Goal: Transaction & Acquisition: Purchase product/service

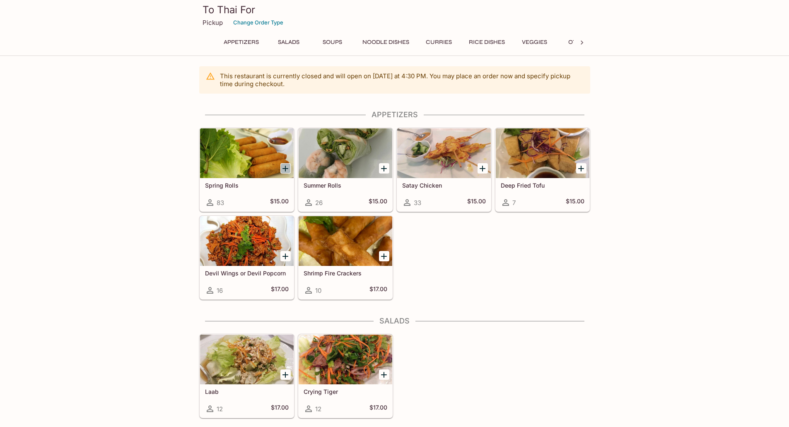
click at [285, 169] on icon "Add Spring Rolls" at bounding box center [286, 169] width 10 height 10
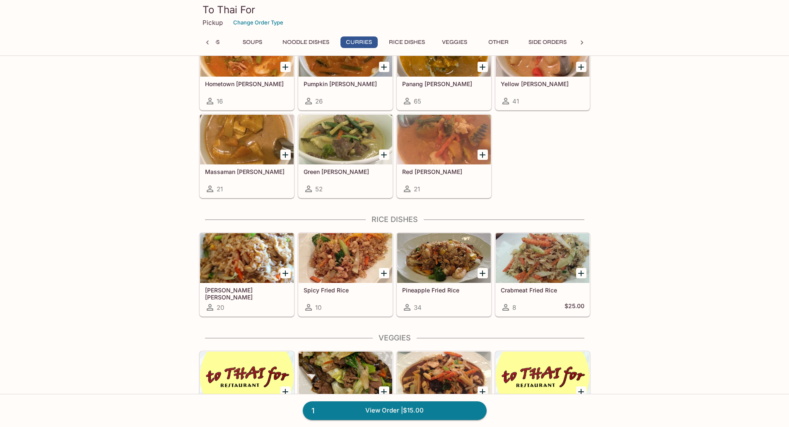
scroll to position [498, 0]
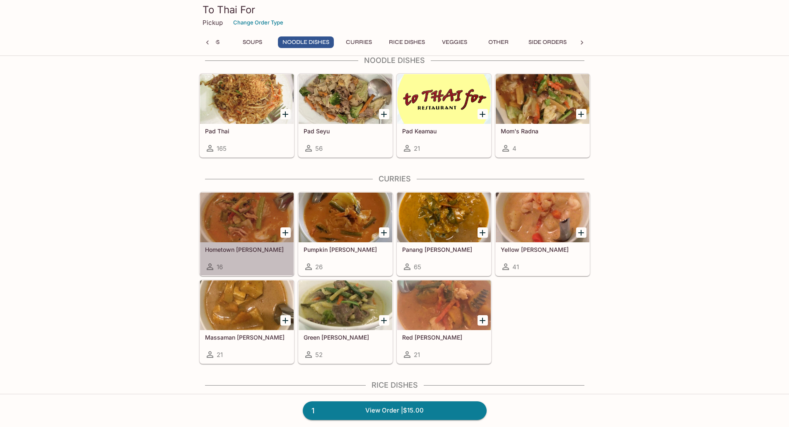
click at [254, 220] on div at bounding box center [247, 218] width 94 height 50
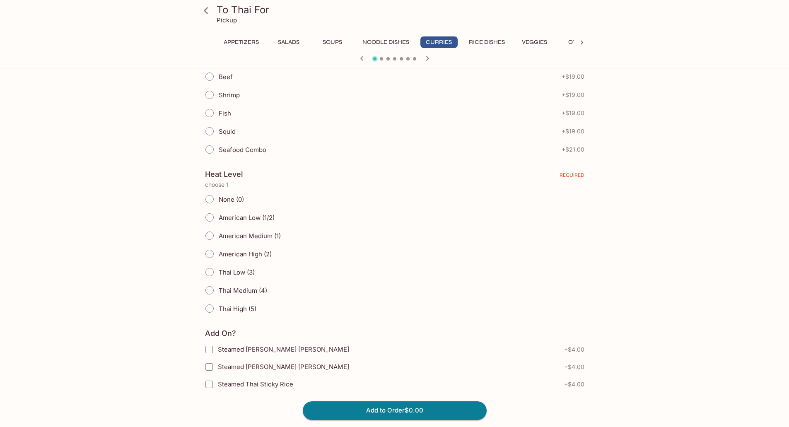
scroll to position [205, 0]
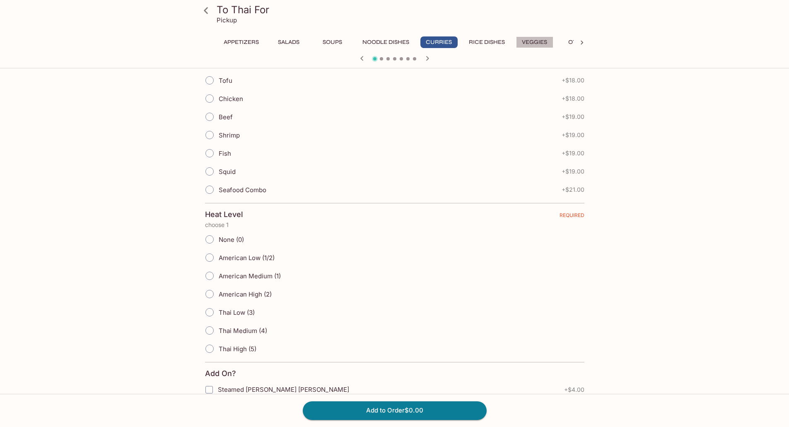
click at [536, 41] on button "Veggies" at bounding box center [534, 42] width 37 height 12
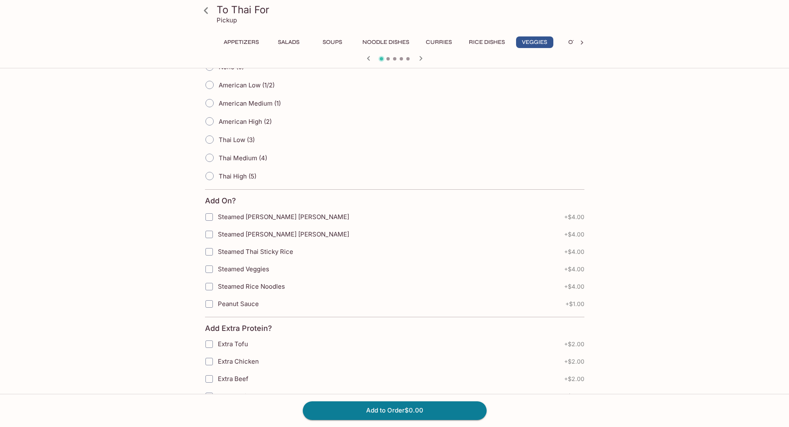
scroll to position [295, 0]
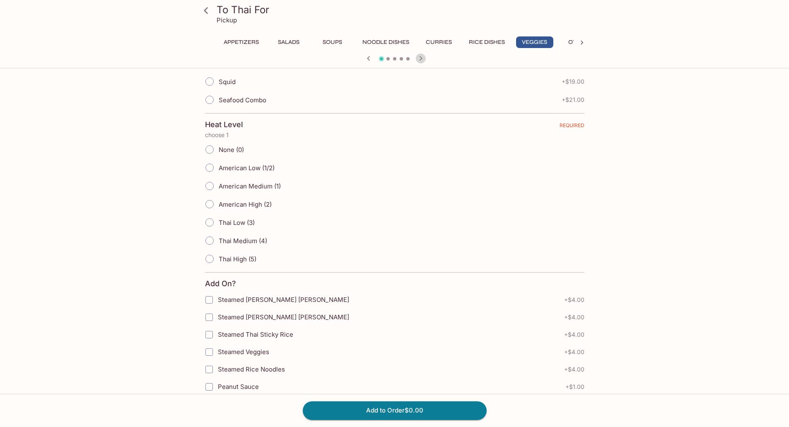
click at [419, 59] on icon "button" at bounding box center [421, 58] width 10 height 10
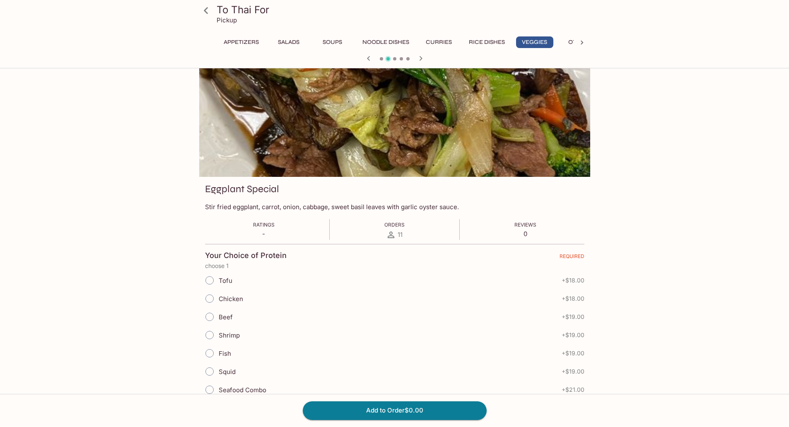
scroll to position [0, 0]
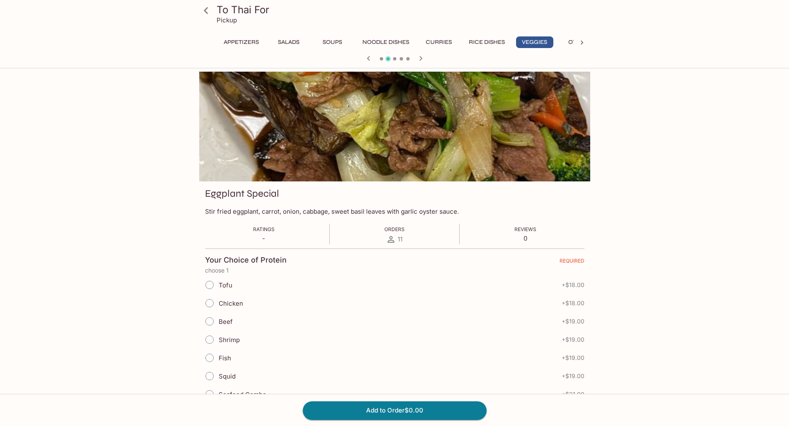
click at [423, 58] on icon "button" at bounding box center [421, 58] width 10 height 10
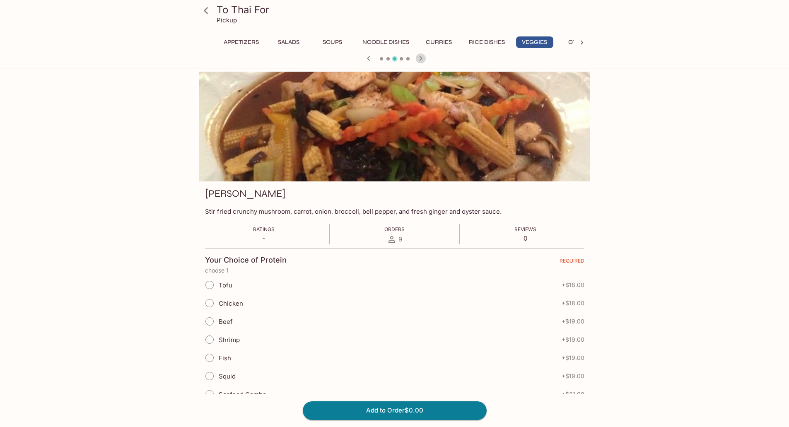
click at [423, 58] on icon "button" at bounding box center [421, 58] width 10 height 10
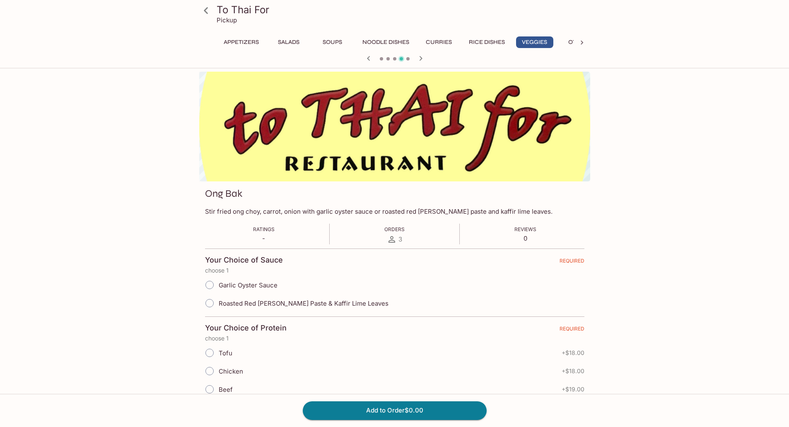
click at [423, 58] on icon "button" at bounding box center [421, 58] width 10 height 10
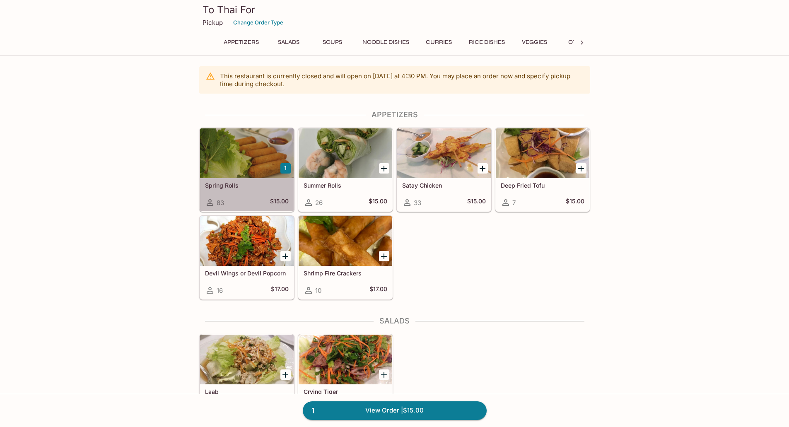
click at [254, 177] on div at bounding box center [247, 153] width 94 height 50
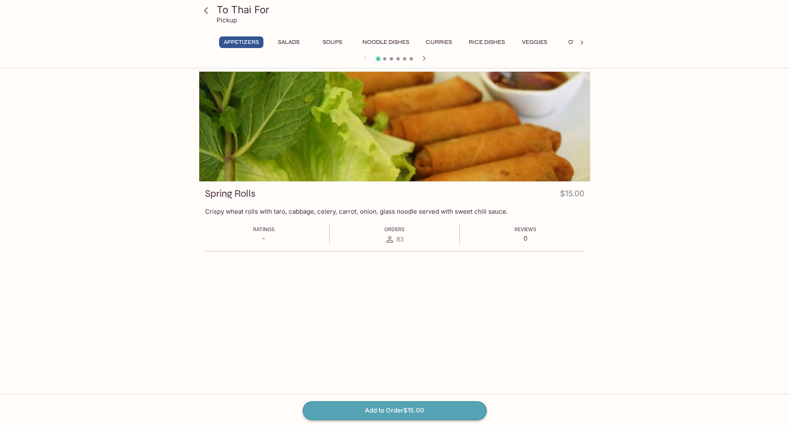
click at [383, 412] on button "Add to Order $15.00" at bounding box center [395, 411] width 184 height 18
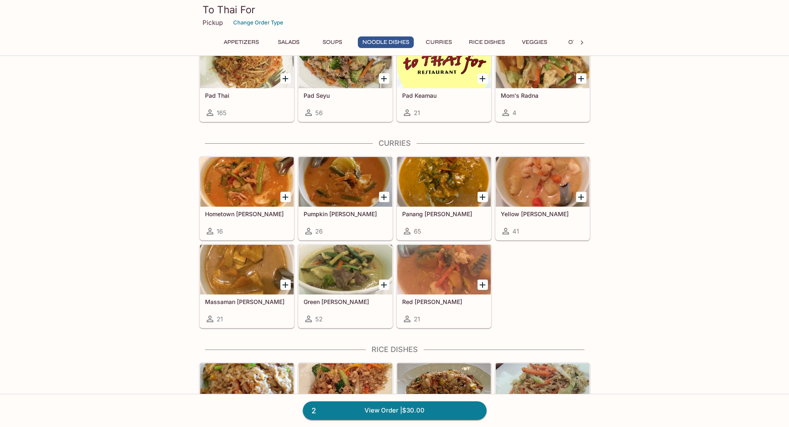
scroll to position [539, 0]
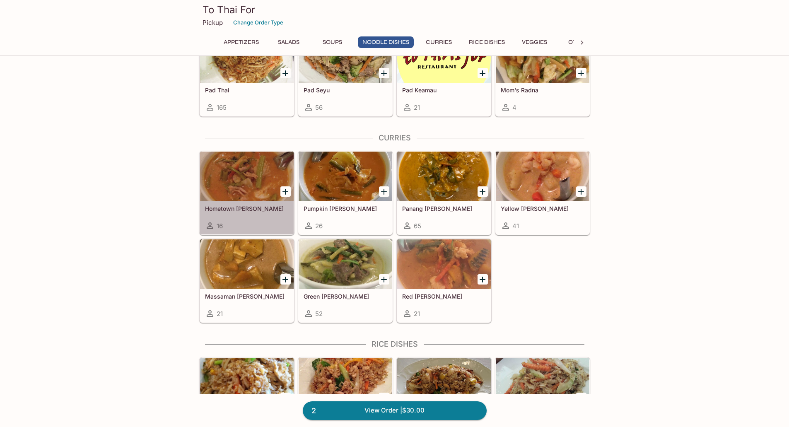
click at [225, 207] on h5 "Hometown [PERSON_NAME]" at bounding box center [247, 208] width 84 height 7
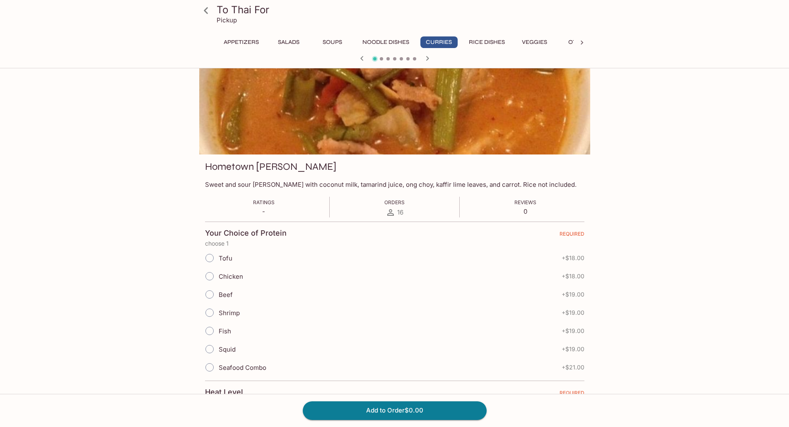
scroll to position [41, 0]
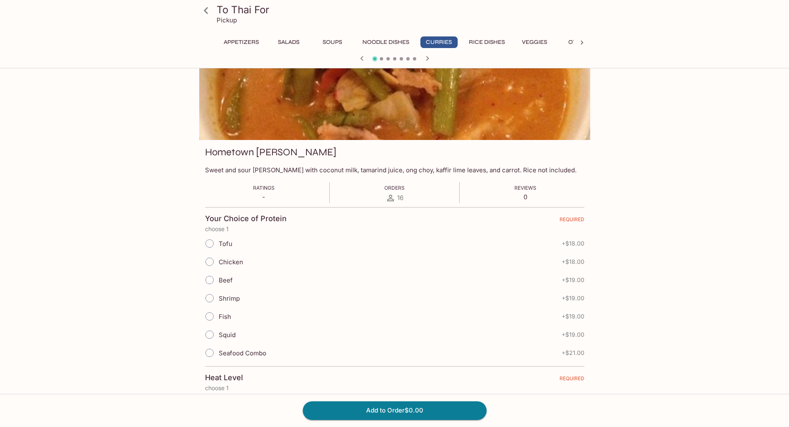
click at [209, 276] on input "Beef" at bounding box center [209, 279] width 17 height 17
radio input "true"
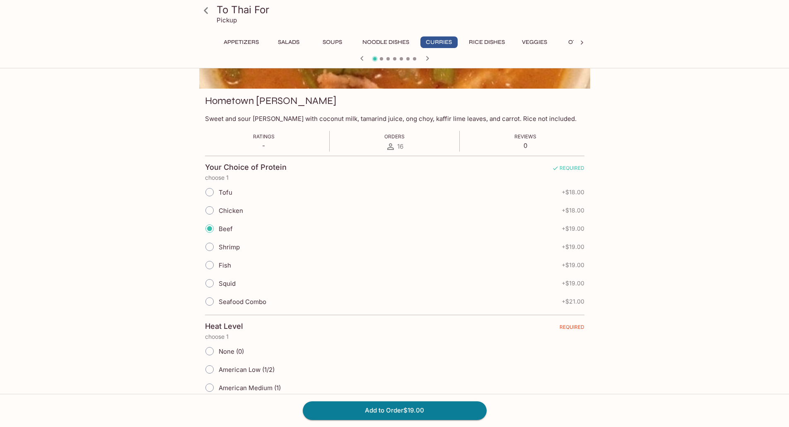
scroll to position [166, 0]
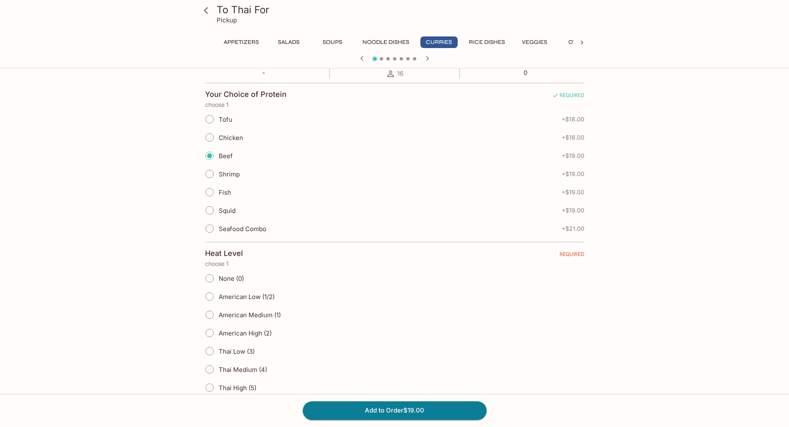
click at [211, 296] on input "American Low (1/2)" at bounding box center [209, 296] width 17 height 17
radio input "true"
click at [206, 316] on input "American Medium (1)" at bounding box center [209, 314] width 17 height 17
radio input "true"
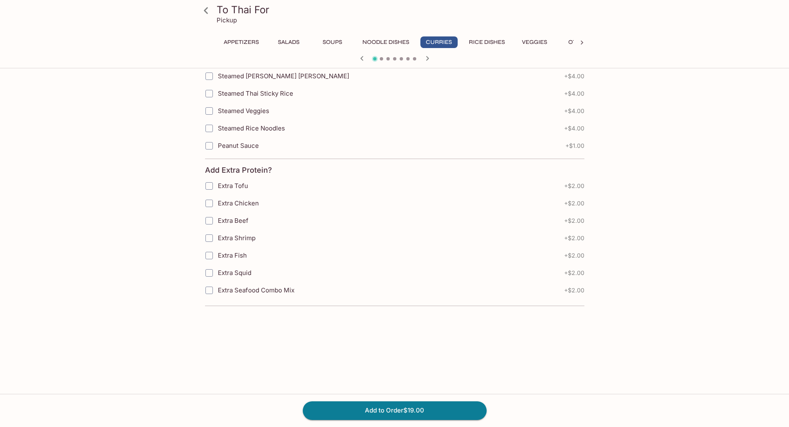
scroll to position [536, 0]
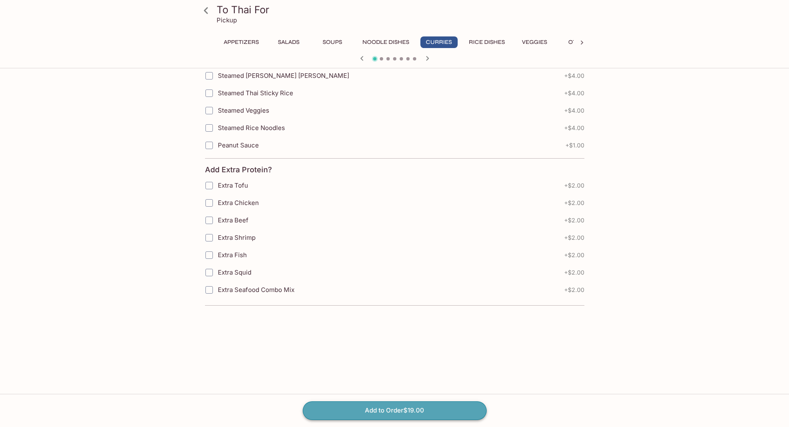
click at [390, 407] on button "Add to Order $19.00" at bounding box center [395, 411] width 184 height 18
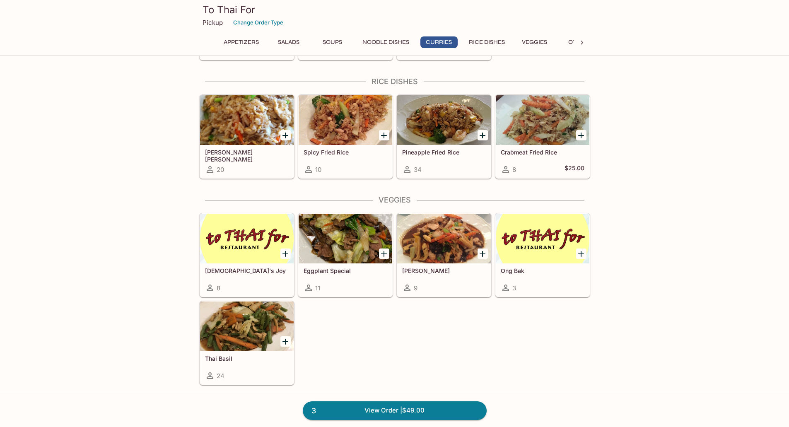
scroll to position [870, 0]
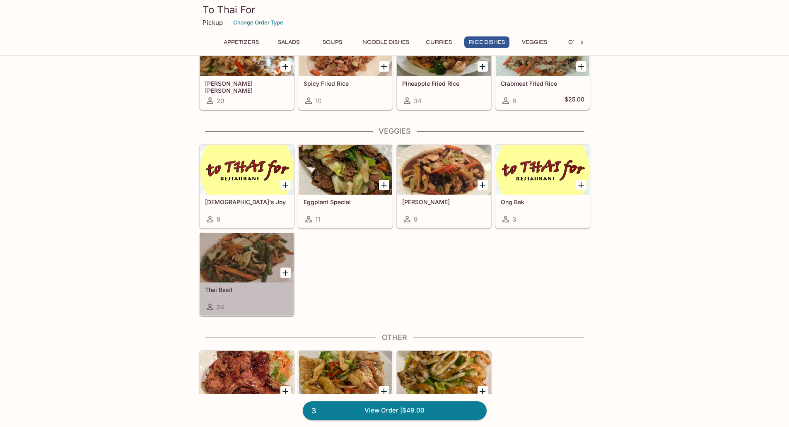
click at [265, 262] on div at bounding box center [247, 258] width 94 height 50
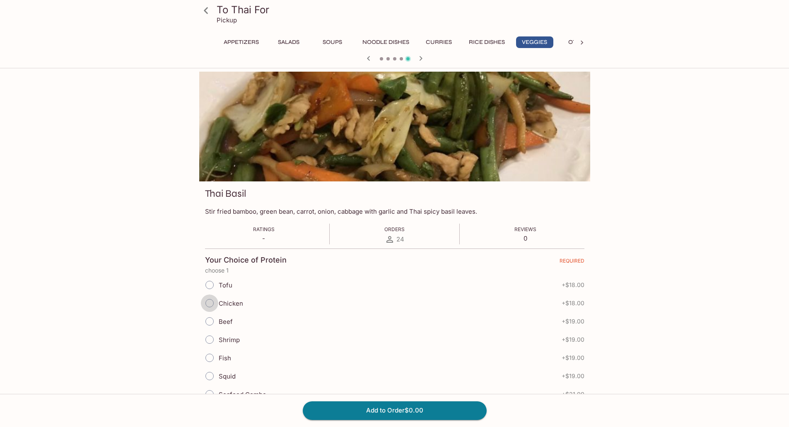
click at [209, 305] on input "Chicken" at bounding box center [209, 303] width 17 height 17
radio input "true"
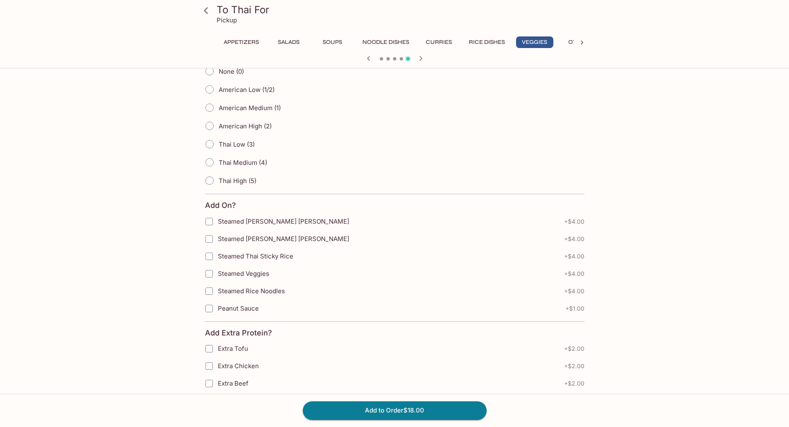
scroll to position [249, 0]
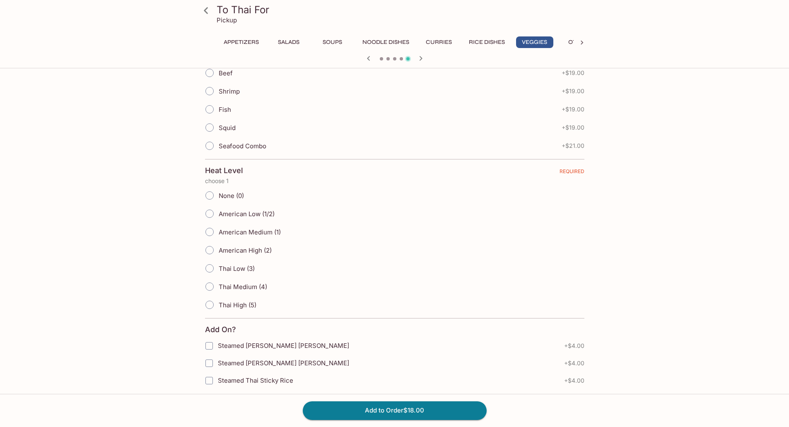
click at [210, 228] on input "American Medium (1)" at bounding box center [209, 231] width 17 height 17
radio input "true"
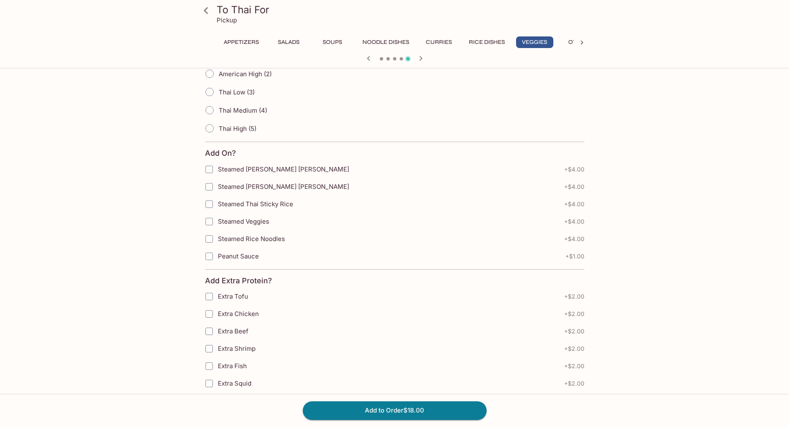
scroll to position [373, 0]
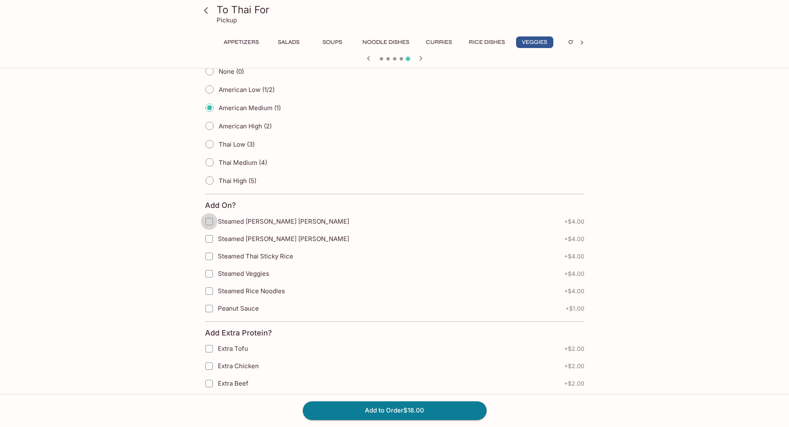
click at [214, 221] on input "Steamed [PERSON_NAME] [PERSON_NAME]" at bounding box center [209, 221] width 17 height 17
checkbox input "true"
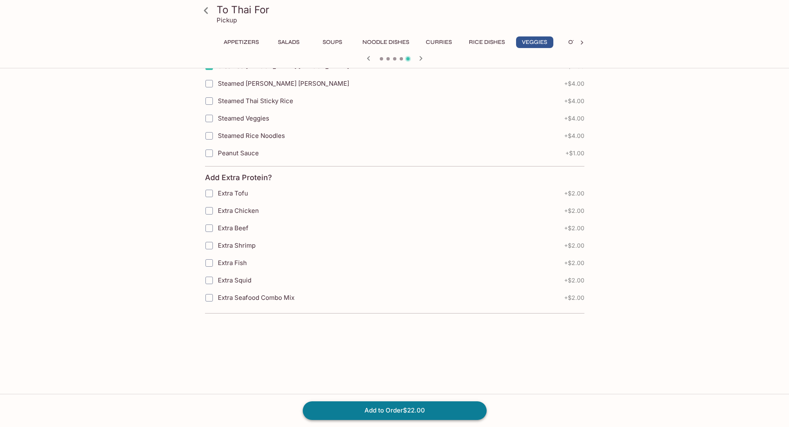
click at [422, 412] on button "Add to Order $22.00" at bounding box center [395, 411] width 184 height 18
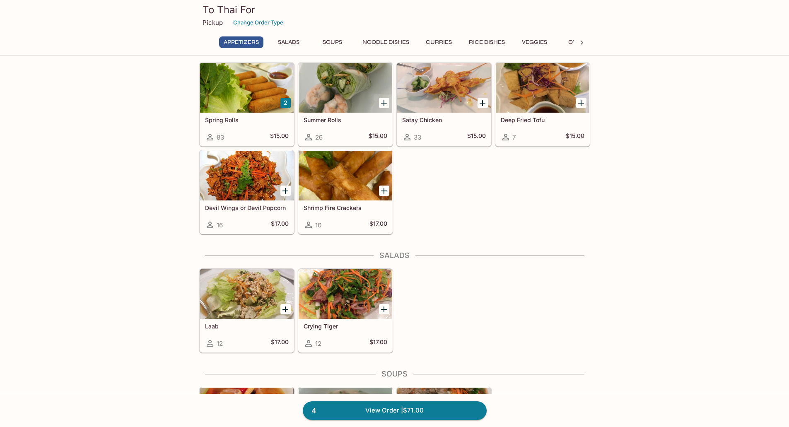
scroll to position [124, 0]
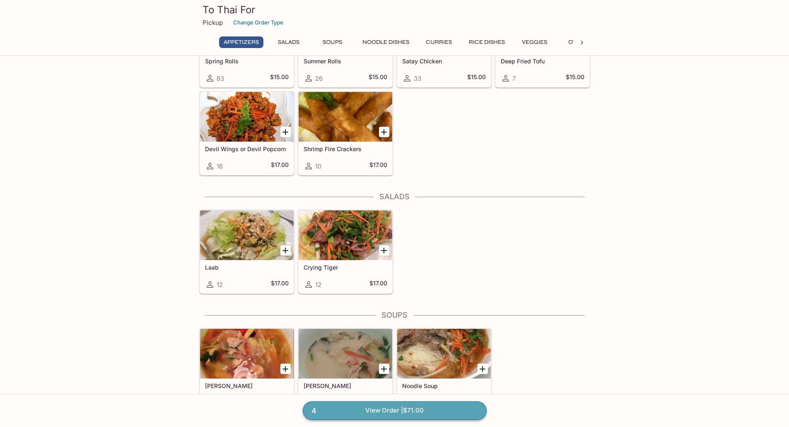
click at [377, 407] on link "4 View Order | $71.00" at bounding box center [395, 411] width 184 height 18
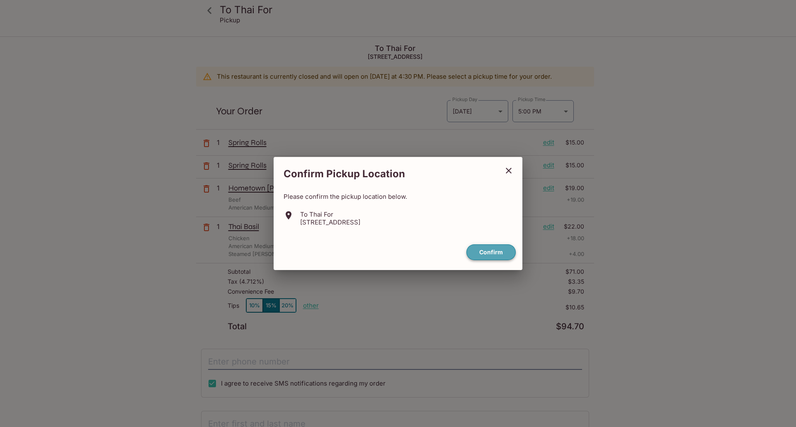
click at [479, 250] on button "Confirm" at bounding box center [490, 253] width 49 height 16
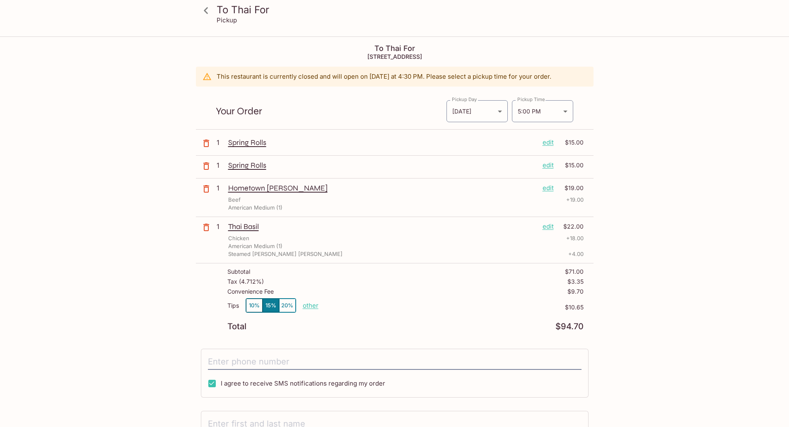
click at [251, 303] on button "10%" at bounding box center [254, 306] width 17 height 14
click at [560, 110] on body "To Thai For Pickup To Thai For 3571 Waialae Ave, Honolulu, HI 96816 This restau…" at bounding box center [398, 250] width 796 height 427
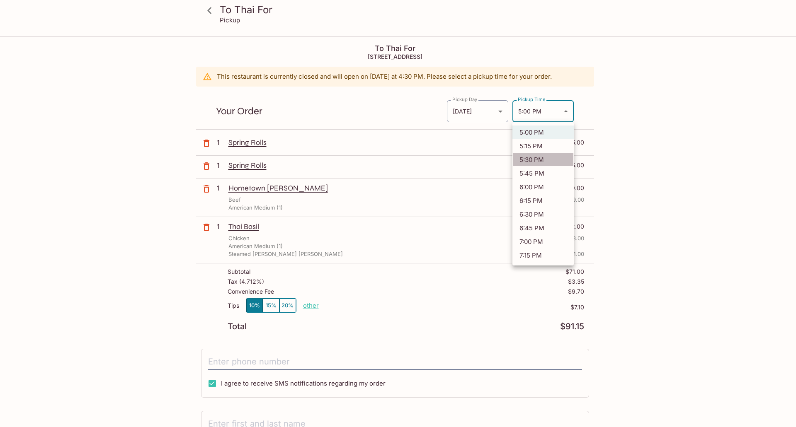
click at [536, 162] on li "5:30 PM" at bounding box center [542, 160] width 61 height 14
type input "2025-10-04T03:30:00.000000Z"
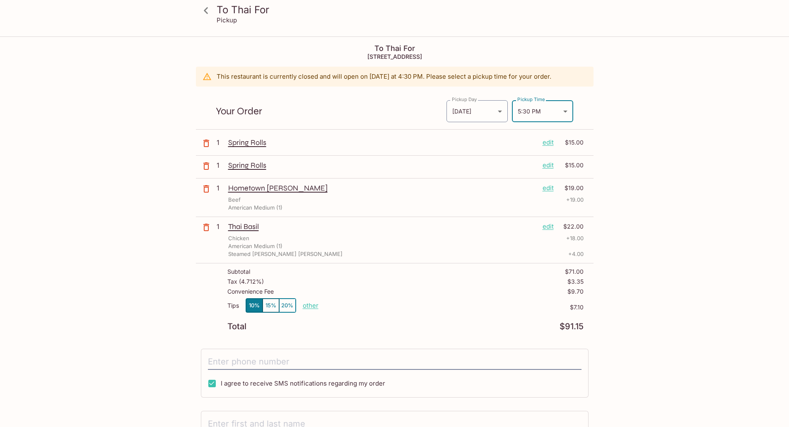
scroll to position [100, 0]
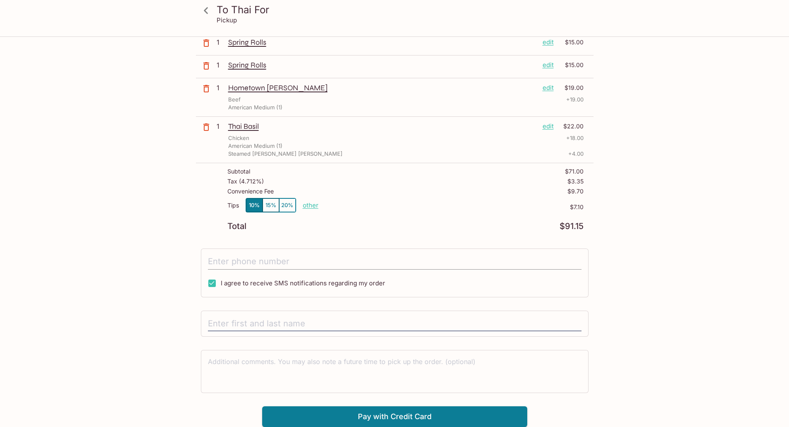
click at [283, 260] on input "tel" at bounding box center [395, 262] width 374 height 16
type input "(808) 864-7609"
click at [375, 315] on div at bounding box center [395, 324] width 388 height 27
click at [370, 323] on input "text" at bounding box center [395, 324] width 374 height 16
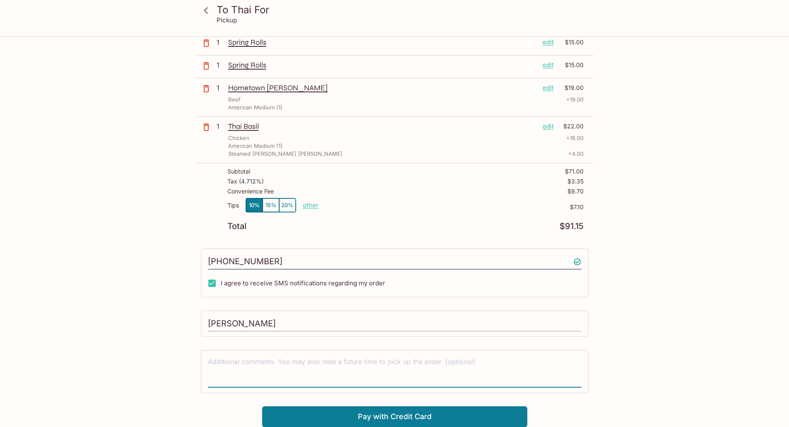
click at [366, 325] on input "Larry" at bounding box center [395, 324] width 374 height 16
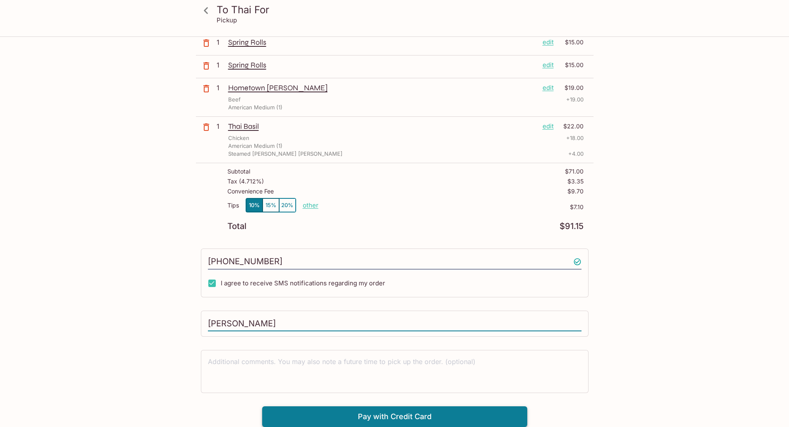
type input "Larry remillard"
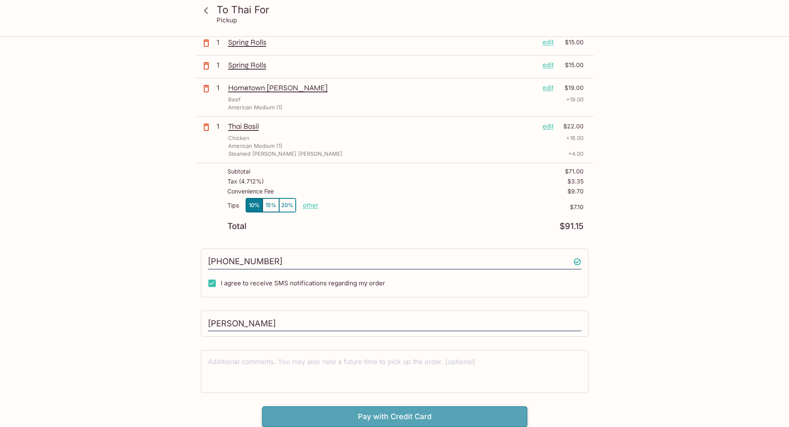
click at [454, 421] on button "Pay with Credit Card" at bounding box center [394, 417] width 265 height 21
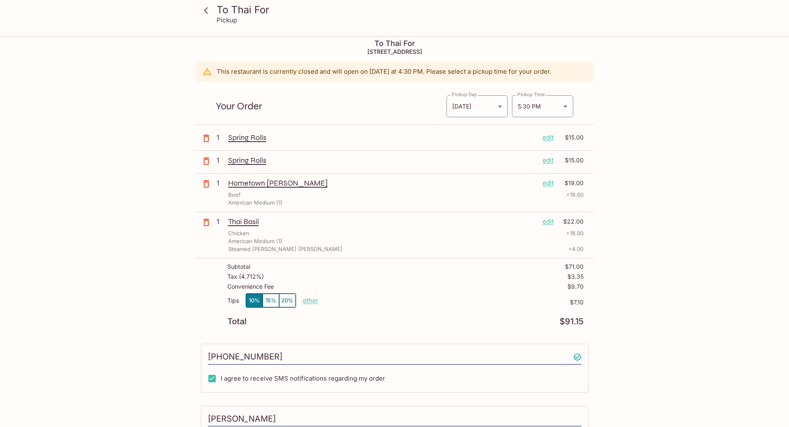
scroll to position [0, 0]
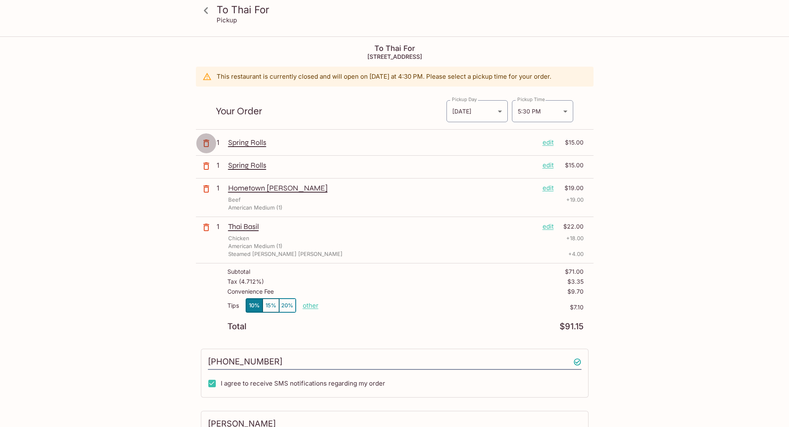
click at [202, 143] on icon "button" at bounding box center [206, 143] width 10 height 10
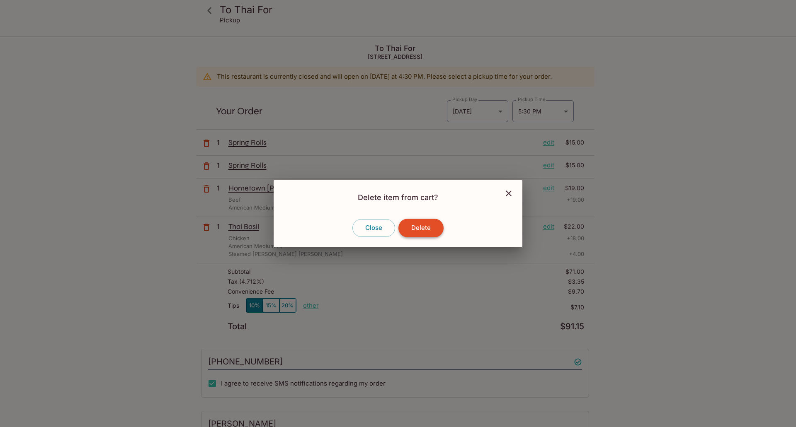
click at [411, 223] on button "Delete" at bounding box center [420, 228] width 45 height 18
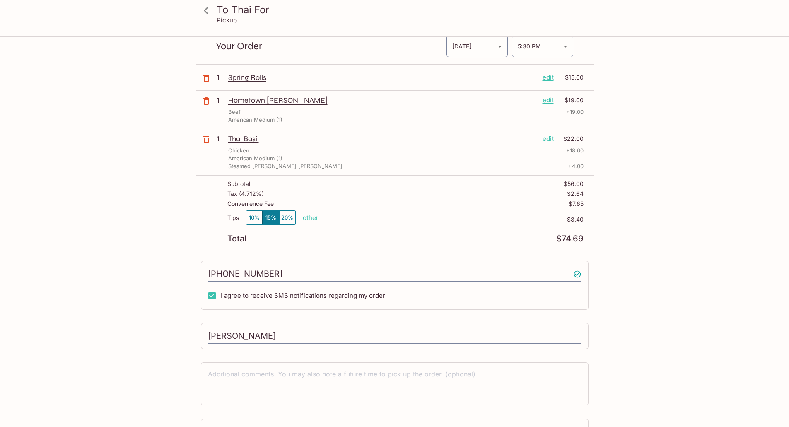
scroll to position [124, 0]
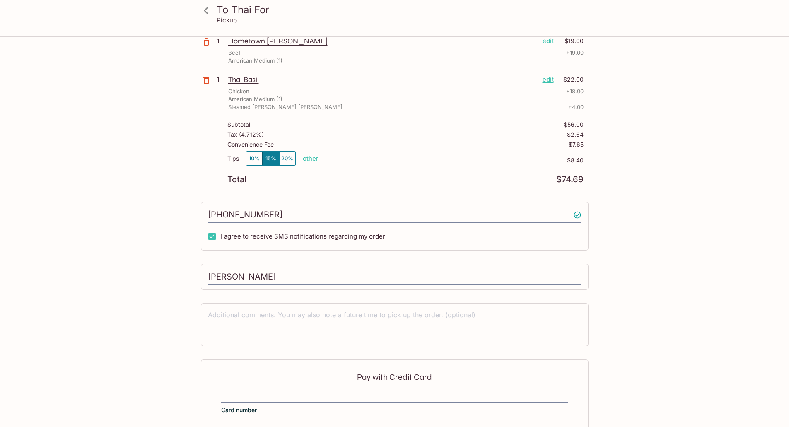
click at [256, 157] on button "10%" at bounding box center [254, 159] width 17 height 14
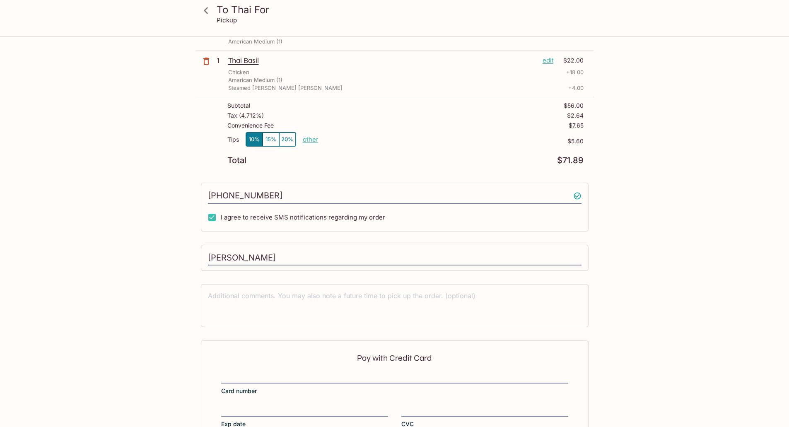
scroll to position [202, 0]
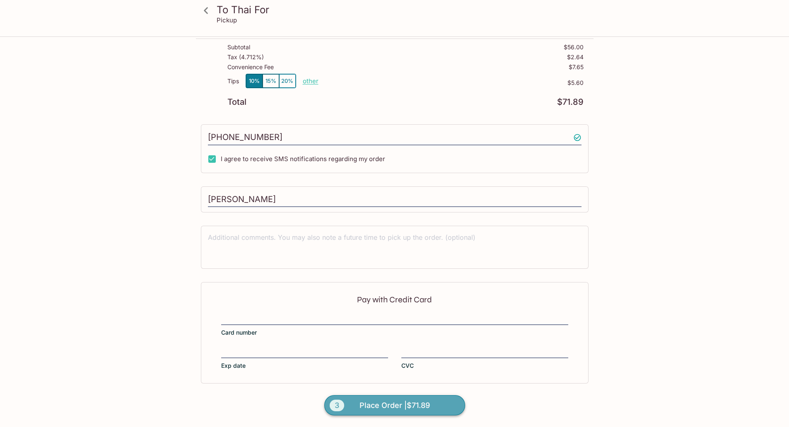
click at [411, 404] on span "Place Order | $71.89" at bounding box center [395, 405] width 70 height 13
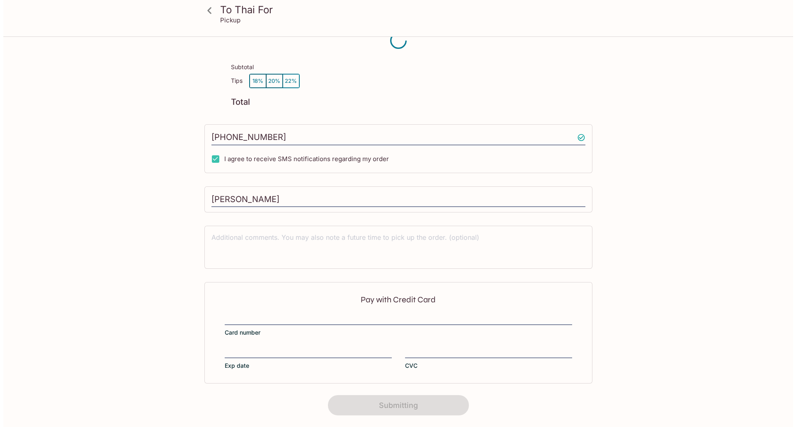
scroll to position [102, 0]
